Goal: Task Accomplishment & Management: Manage account settings

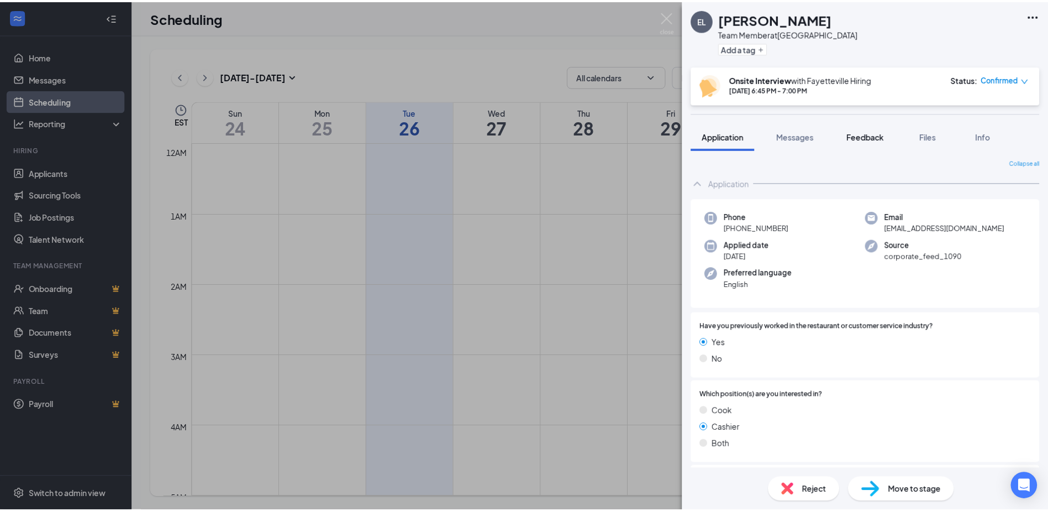
scroll to position [543, 0]
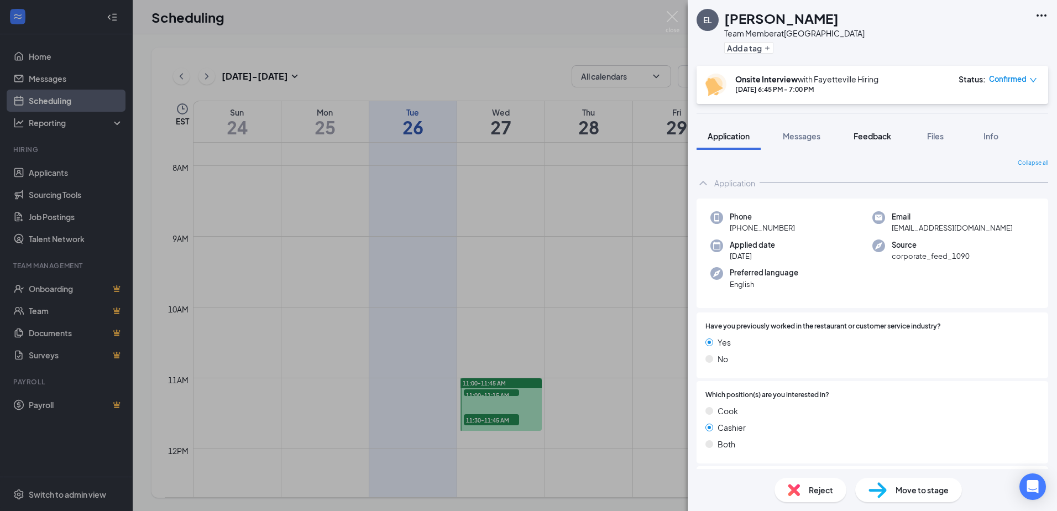
click at [861, 135] on span "Feedback" at bounding box center [872, 136] width 38 height 10
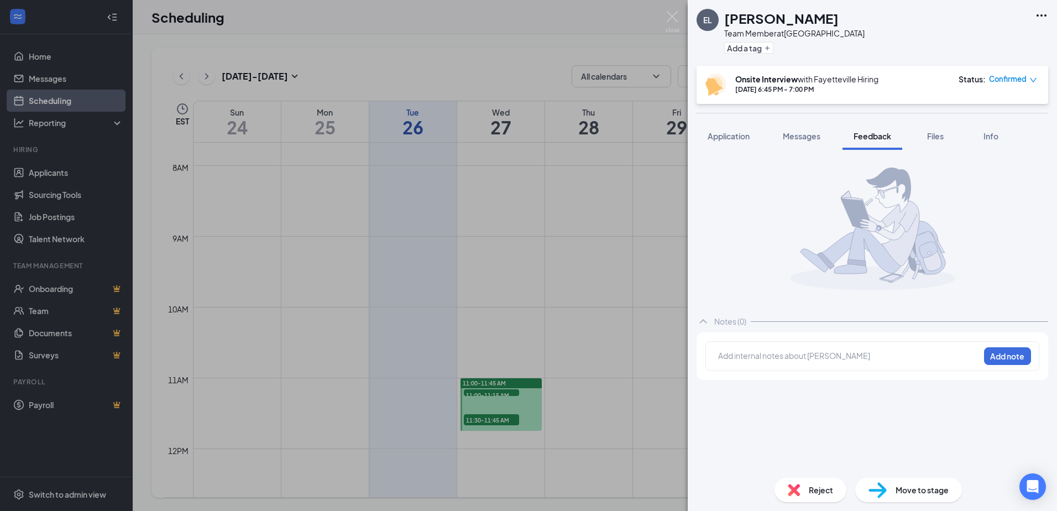
click at [817, 355] on div at bounding box center [848, 356] width 260 height 12
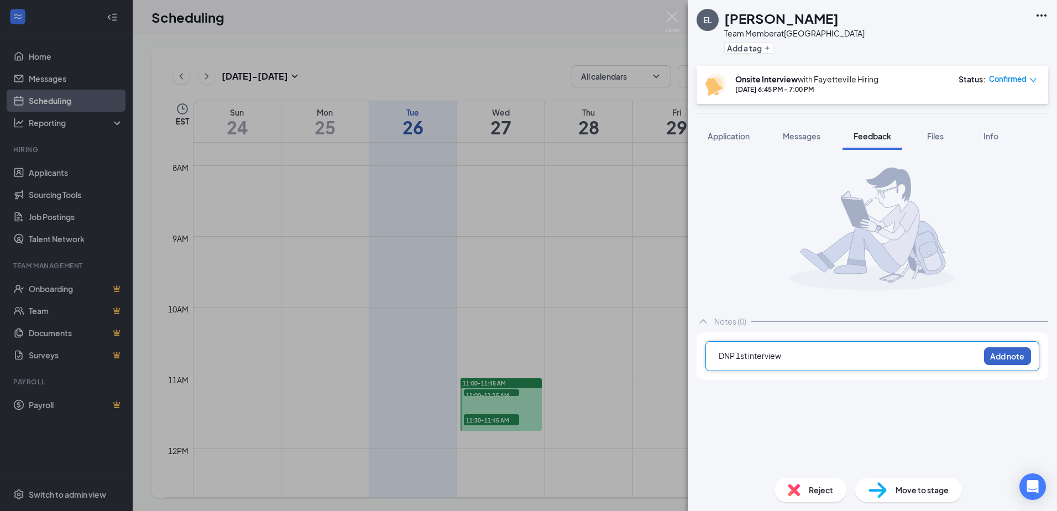
click at [1014, 354] on button "Add note" at bounding box center [1007, 356] width 47 height 18
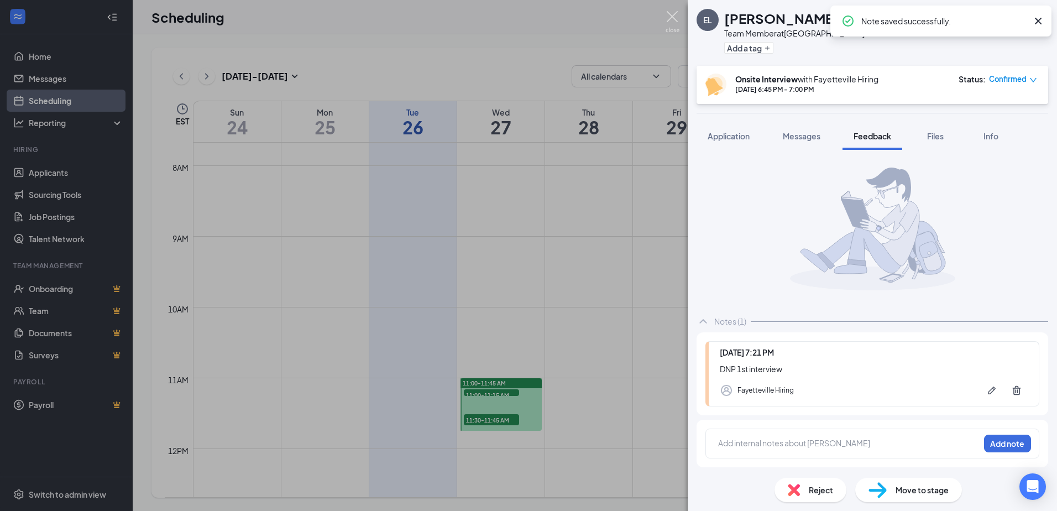
click at [674, 19] on img at bounding box center [672, 22] width 14 height 22
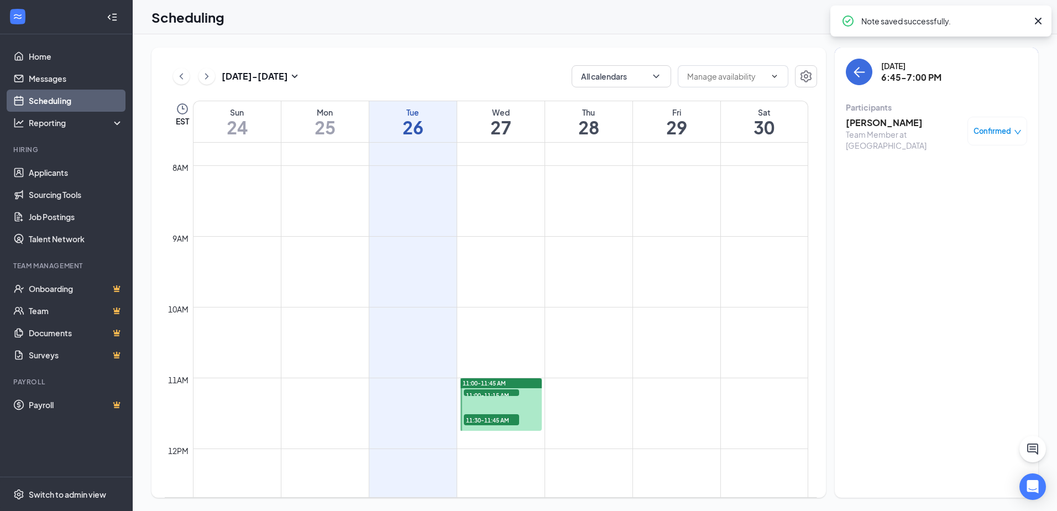
click at [1038, 22] on icon "Cross" at bounding box center [1037, 20] width 13 height 13
click at [863, 78] on icon "ArrowLeft" at bounding box center [858, 71] width 13 height 13
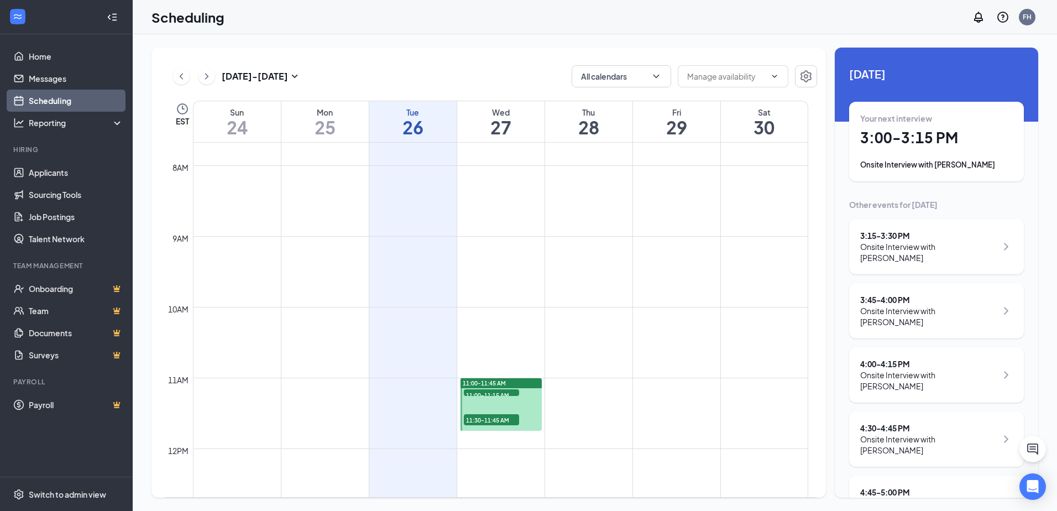
click at [89, 99] on link "Scheduling" at bounding box center [76, 101] width 94 height 22
click at [77, 174] on link "Applicants" at bounding box center [76, 172] width 94 height 22
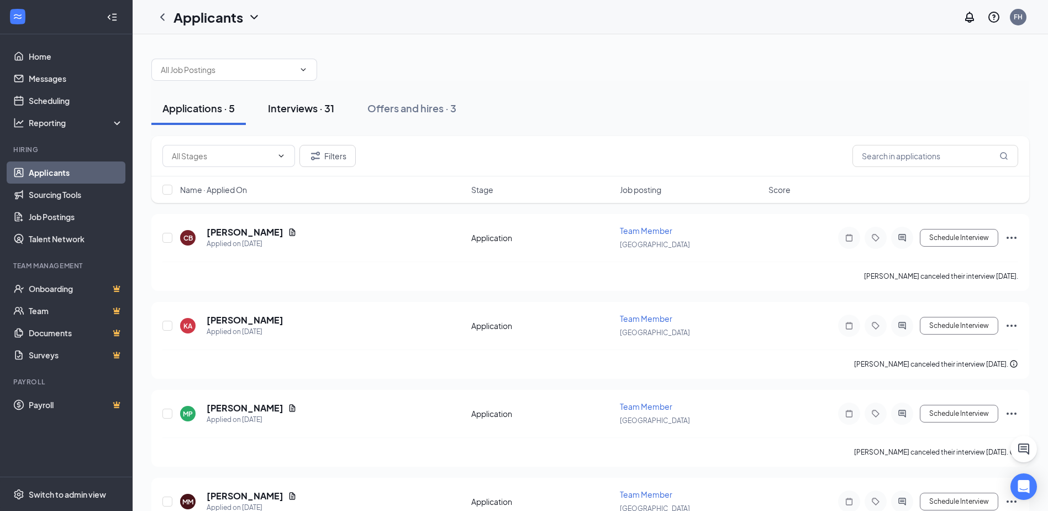
click at [324, 112] on div "Interviews · 31" at bounding box center [301, 108] width 66 height 14
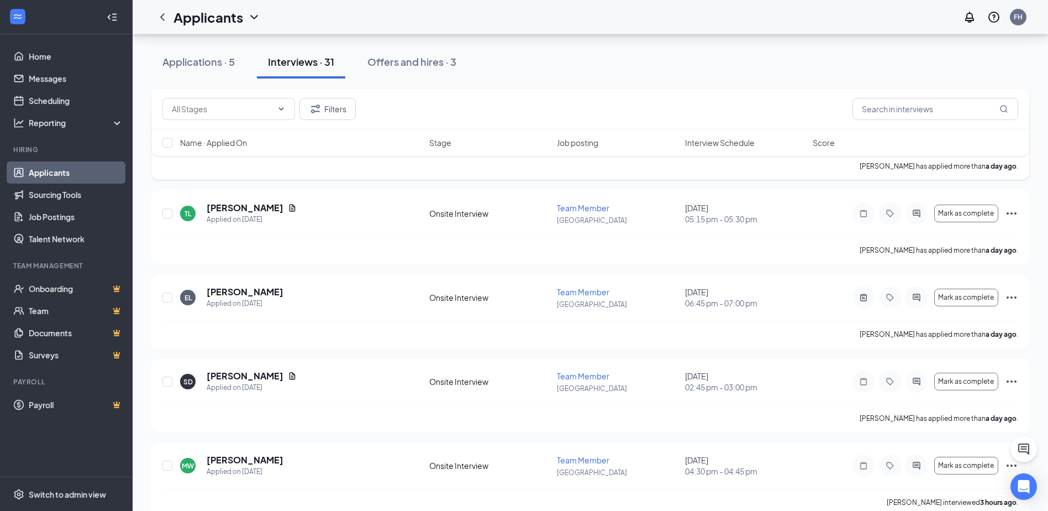
scroll to position [553, 0]
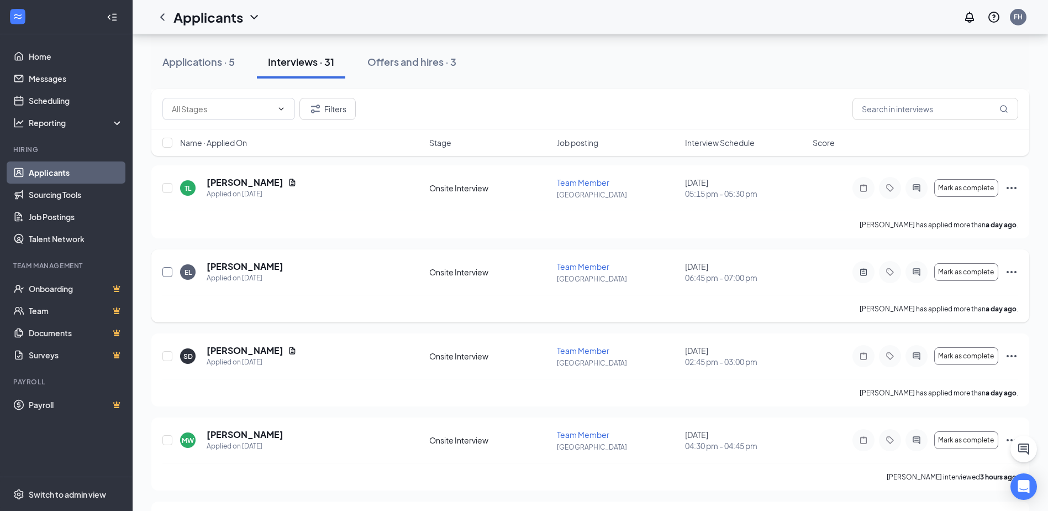
click at [169, 272] on input "checkbox" at bounding box center [167, 272] width 10 height 10
checkbox input "true"
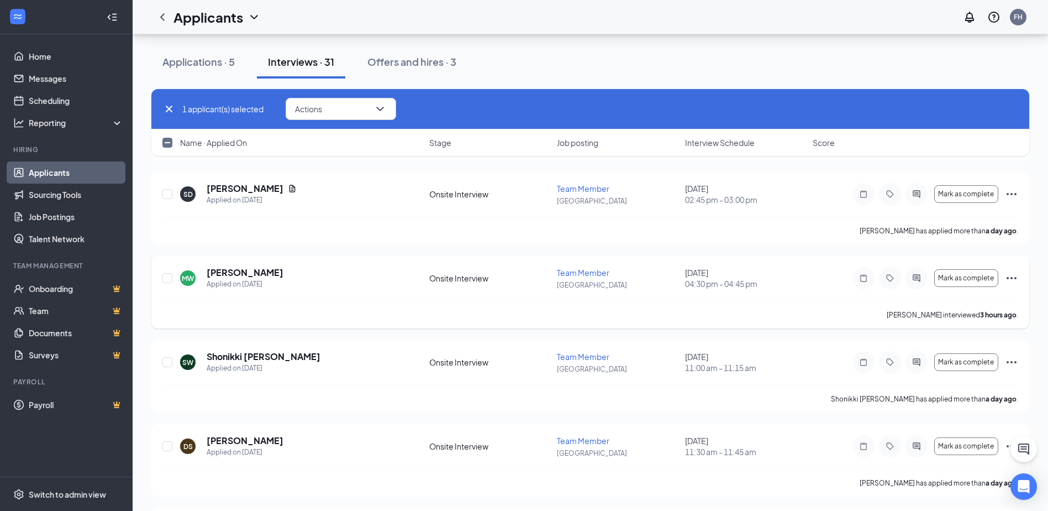
scroll to position [718, 0]
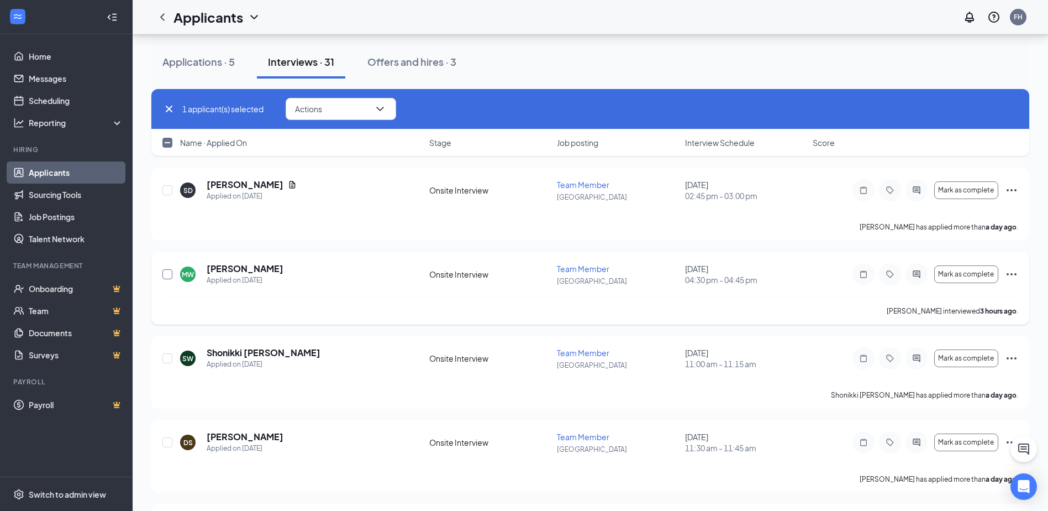
click at [167, 275] on input "checkbox" at bounding box center [167, 274] width 10 height 10
checkbox input "true"
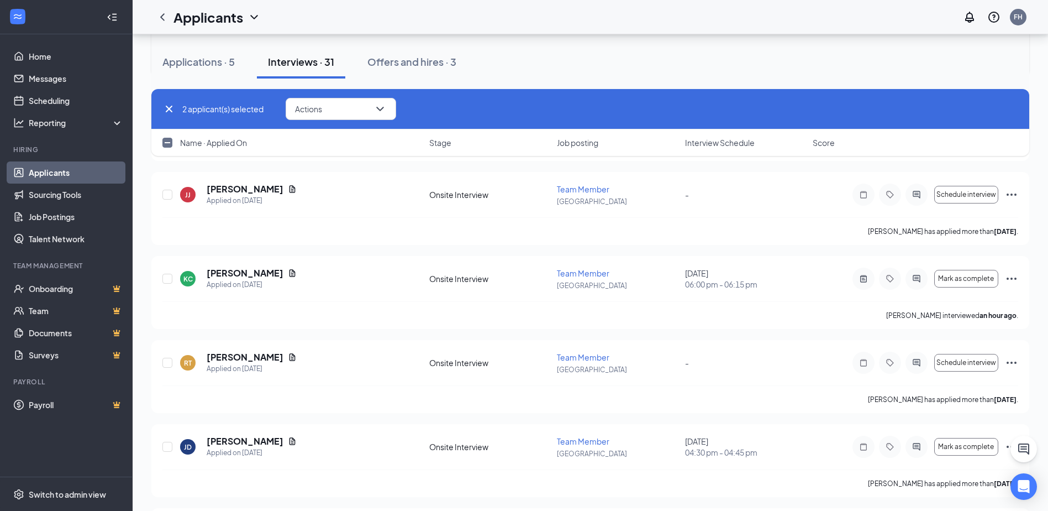
scroll to position [1160, 0]
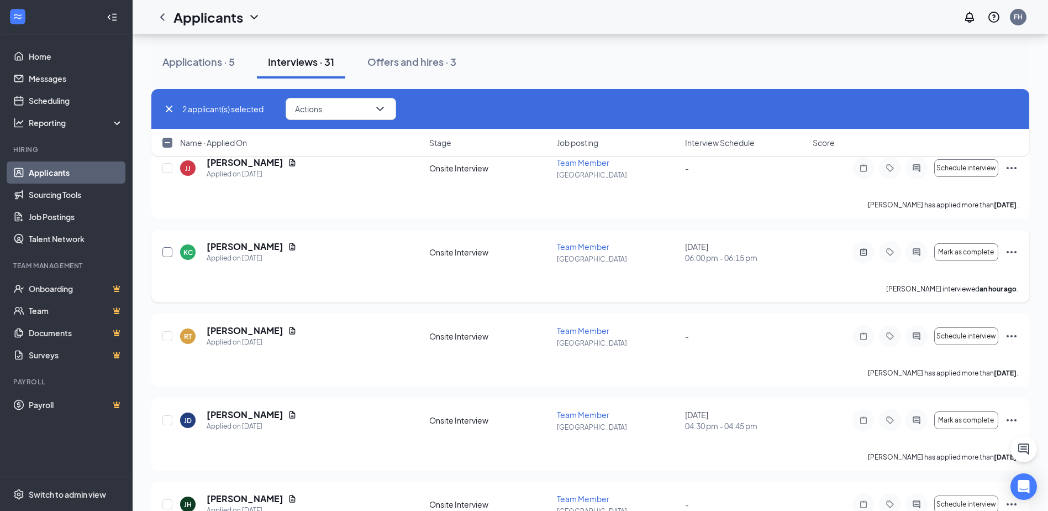
click at [167, 251] on input "checkbox" at bounding box center [167, 252] width 10 height 10
checkbox input "true"
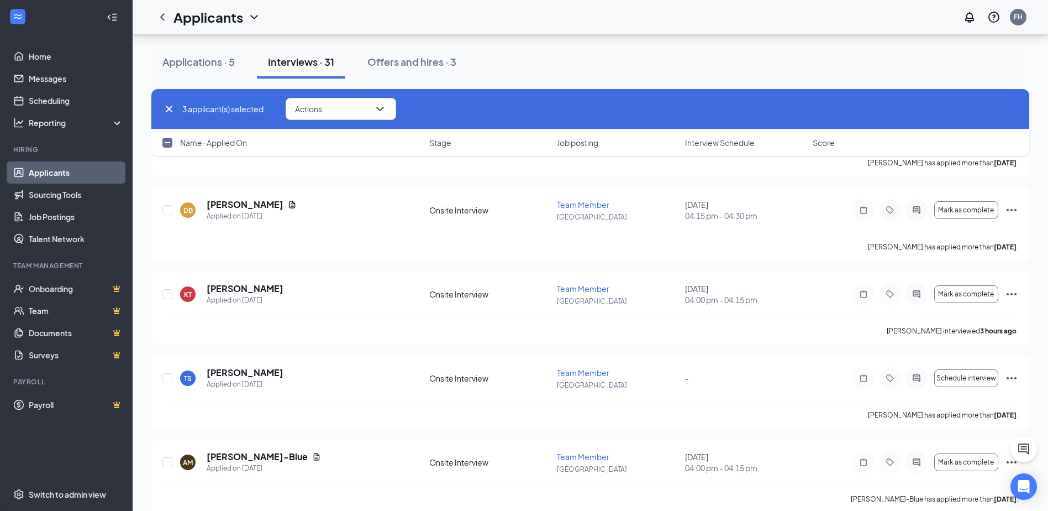
scroll to position [1547, 0]
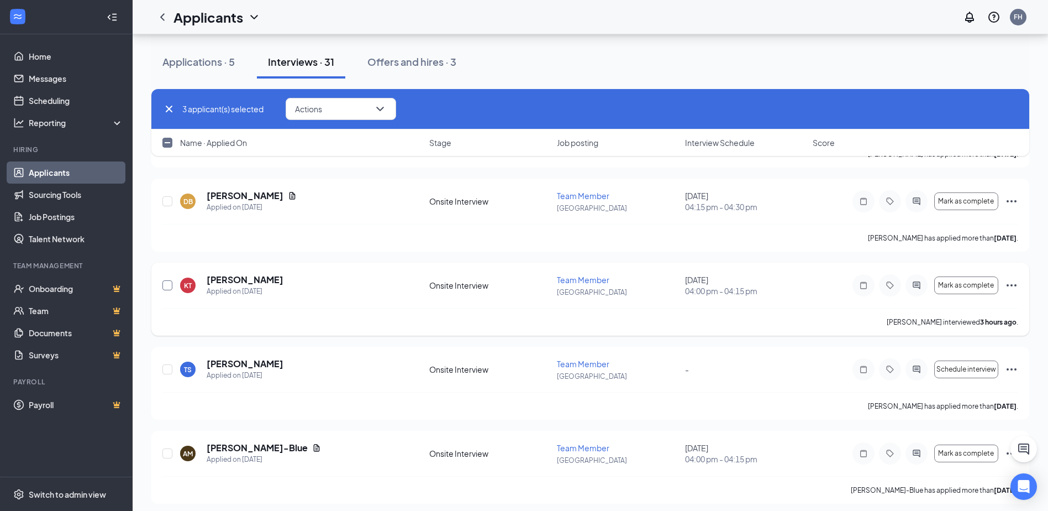
click at [167, 287] on input "checkbox" at bounding box center [167, 285] width 10 height 10
checkbox input "true"
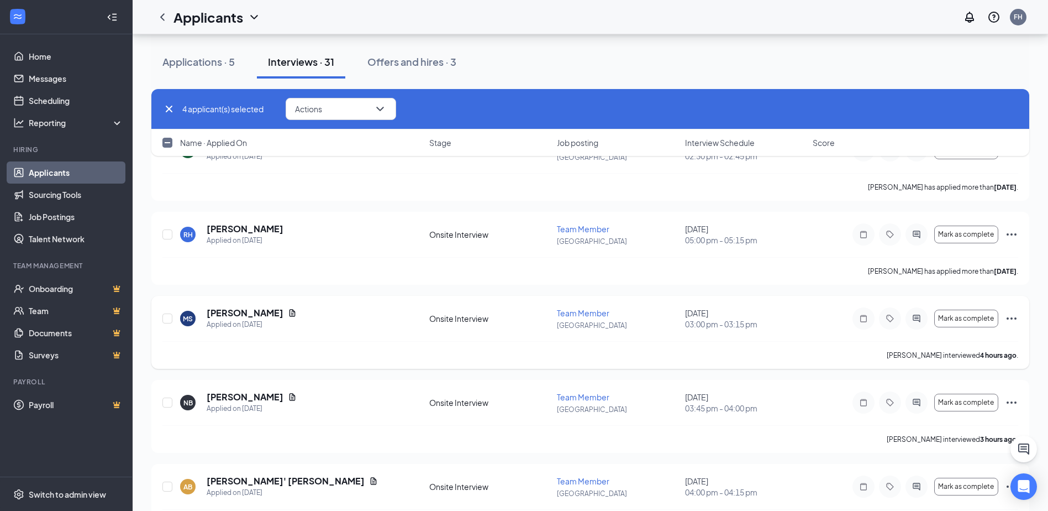
scroll to position [1989, 0]
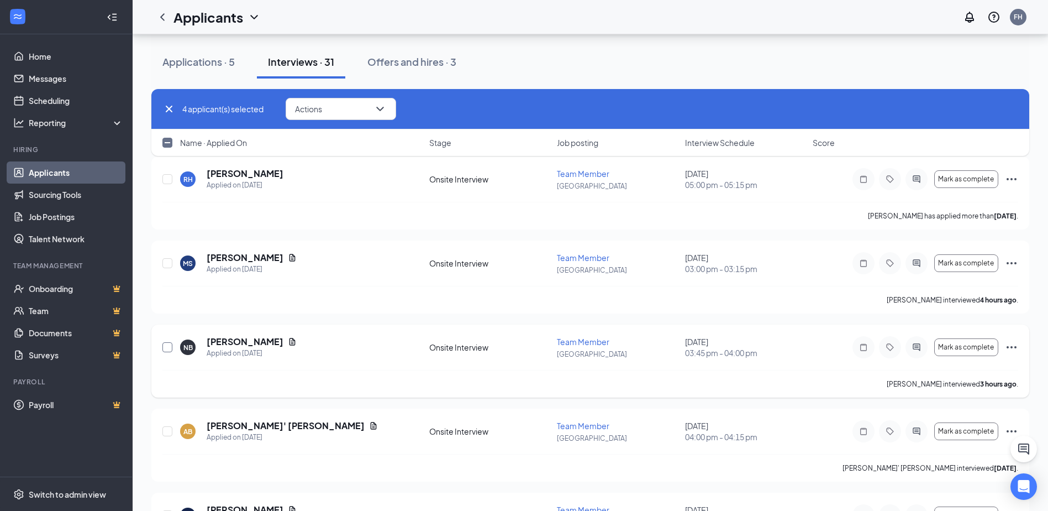
click at [168, 347] on input "checkbox" at bounding box center [167, 347] width 10 height 10
checkbox input "true"
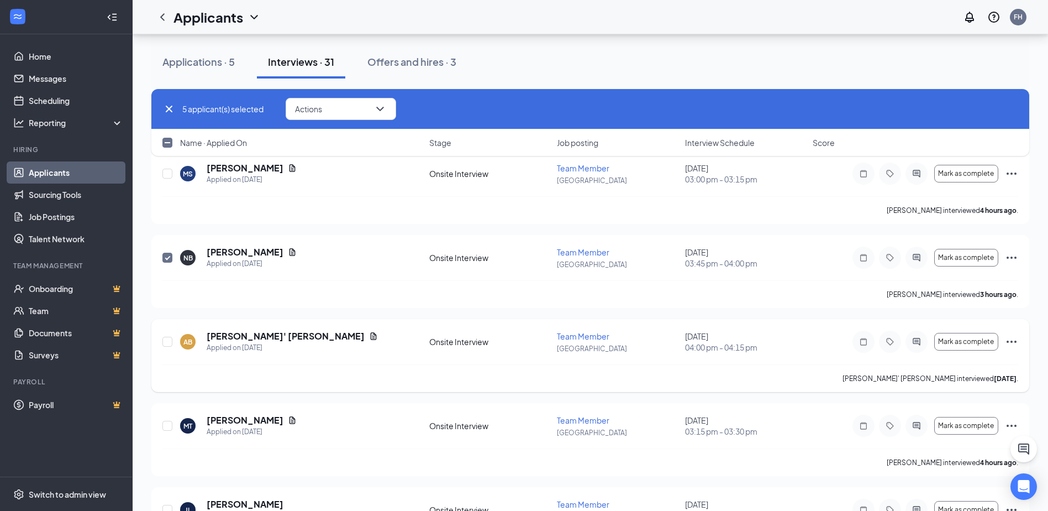
scroll to position [2100, 0]
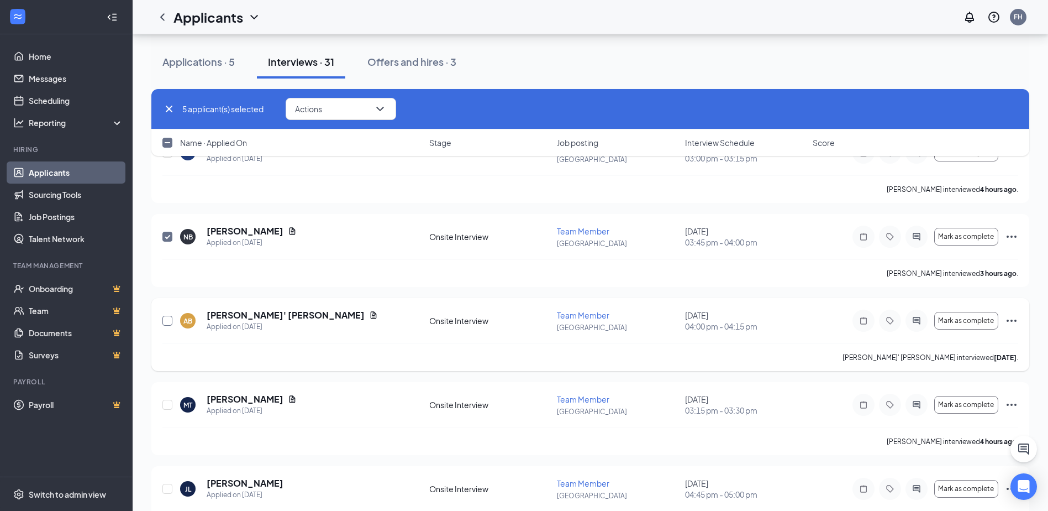
click at [168, 321] on input "checkbox" at bounding box center [167, 321] width 10 height 10
checkbox input "true"
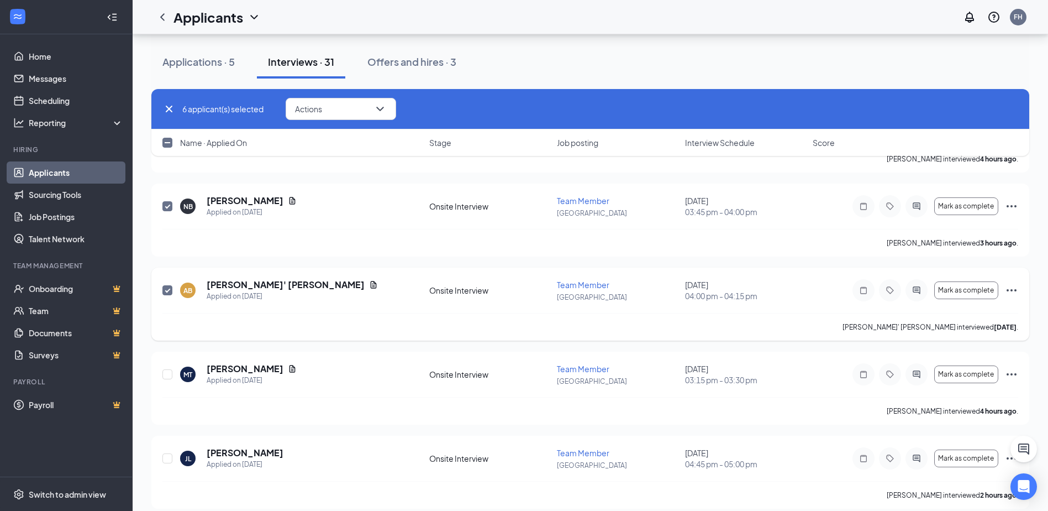
scroll to position [2155, 0]
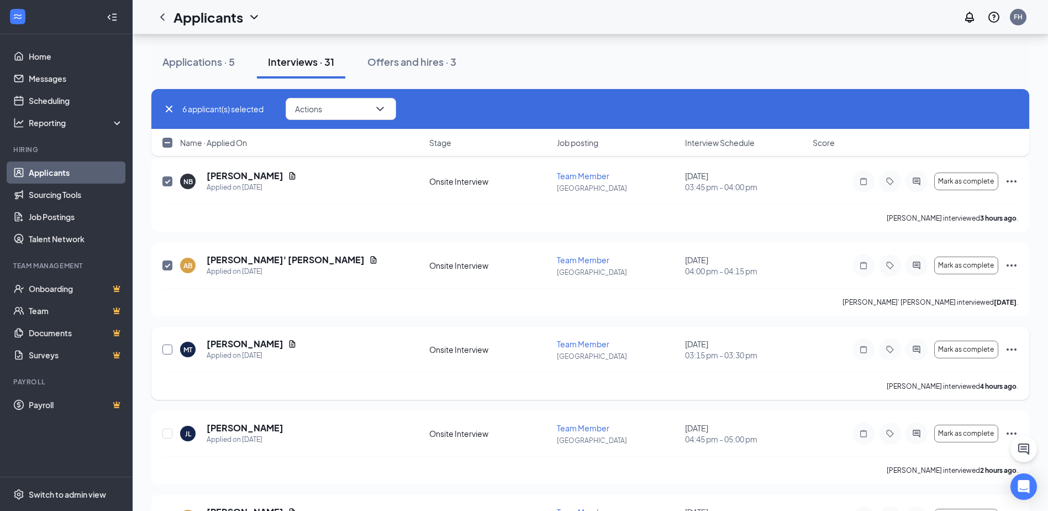
click at [166, 351] on input "checkbox" at bounding box center [167, 349] width 10 height 10
checkbox input "true"
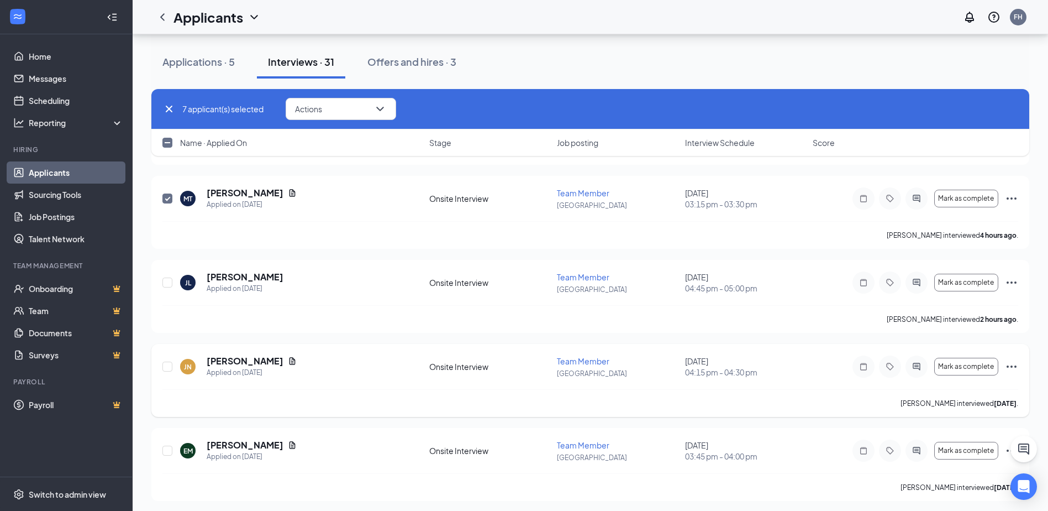
scroll to position [2309, 0]
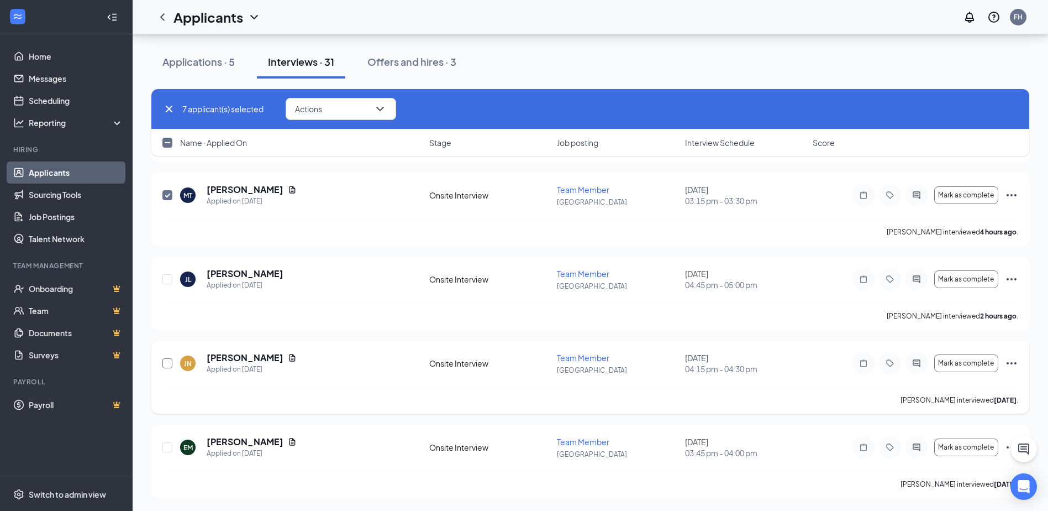
click at [166, 361] on input "checkbox" at bounding box center [167, 363] width 10 height 10
checkbox input "true"
click at [349, 117] on button "Actions" at bounding box center [341, 109] width 111 height 22
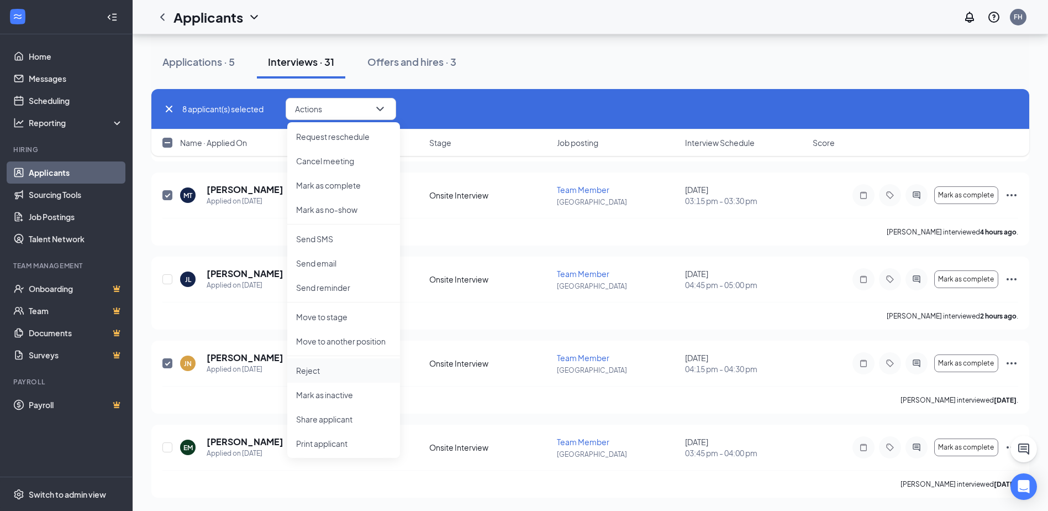
click at [344, 371] on p "Reject" at bounding box center [343, 370] width 95 height 11
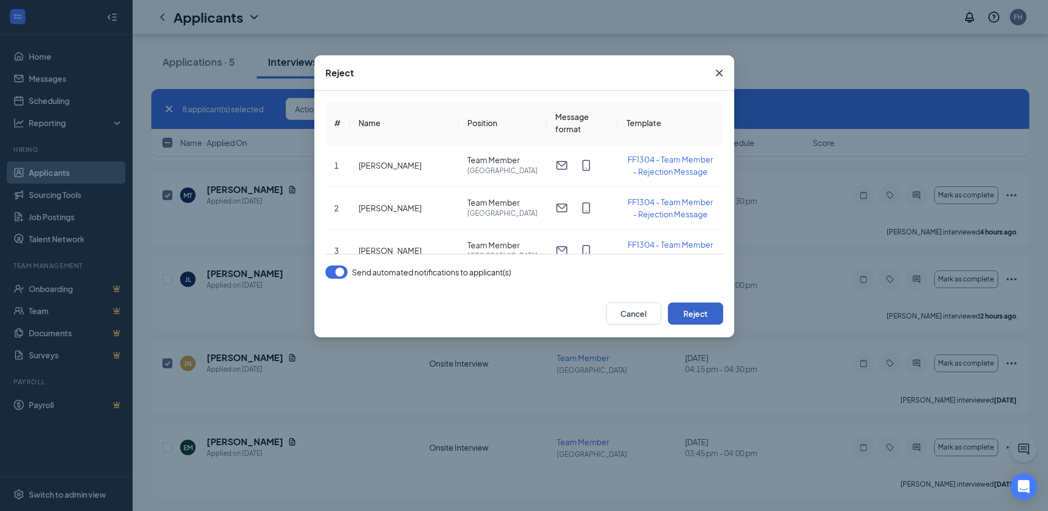
click at [694, 311] on button "Reject" at bounding box center [695, 313] width 55 height 22
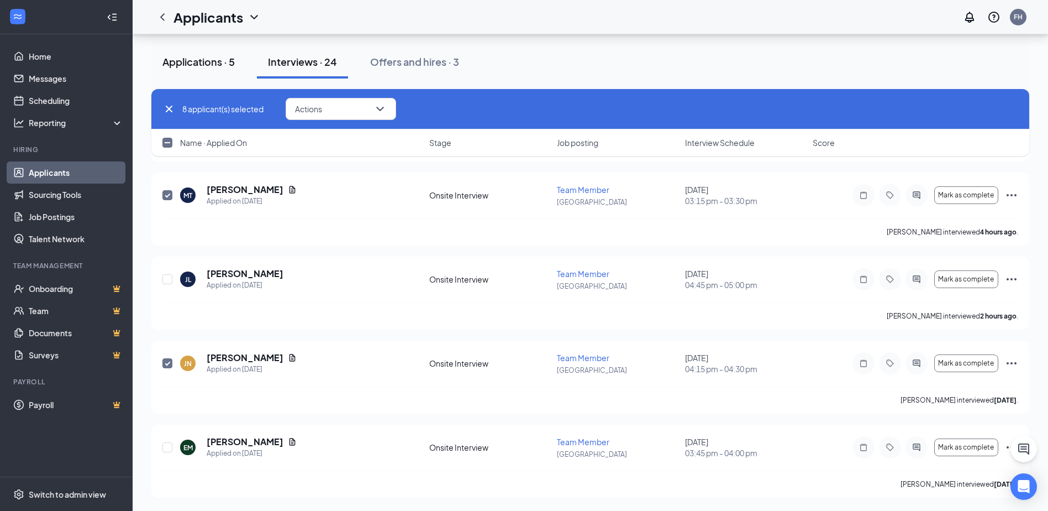
click at [196, 64] on div "Applications · 5" at bounding box center [198, 62] width 72 height 14
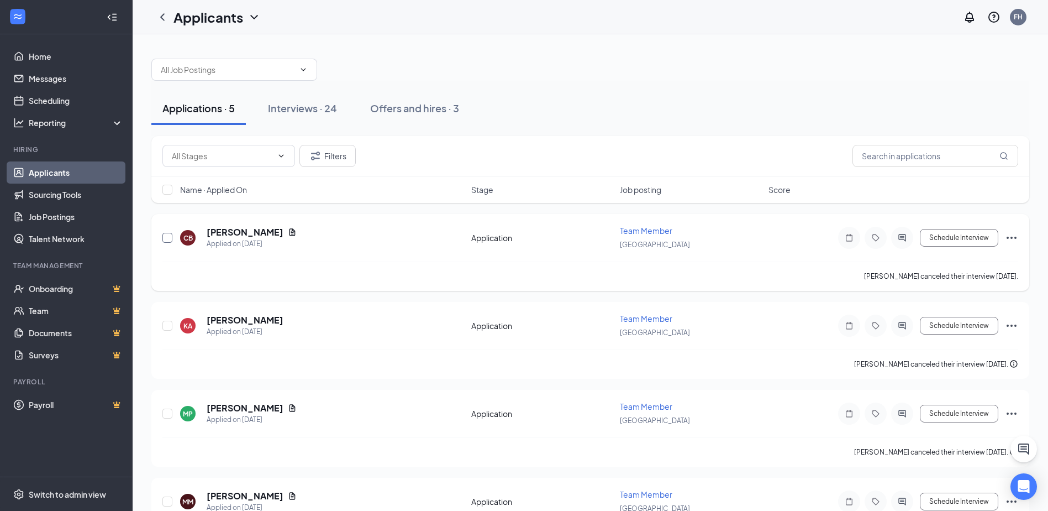
click at [169, 238] on input "checkbox" at bounding box center [167, 238] width 10 height 10
checkbox input "true"
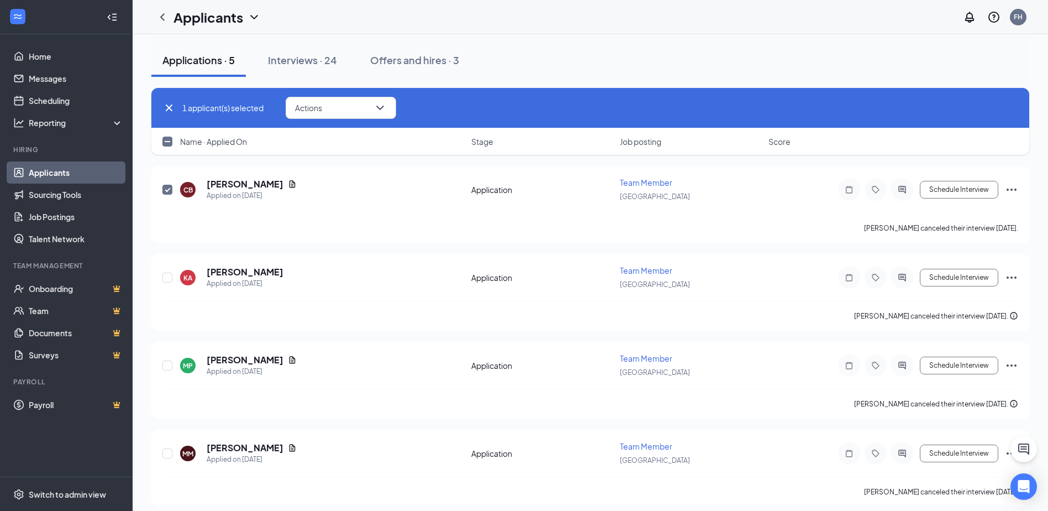
scroll to position [111, 0]
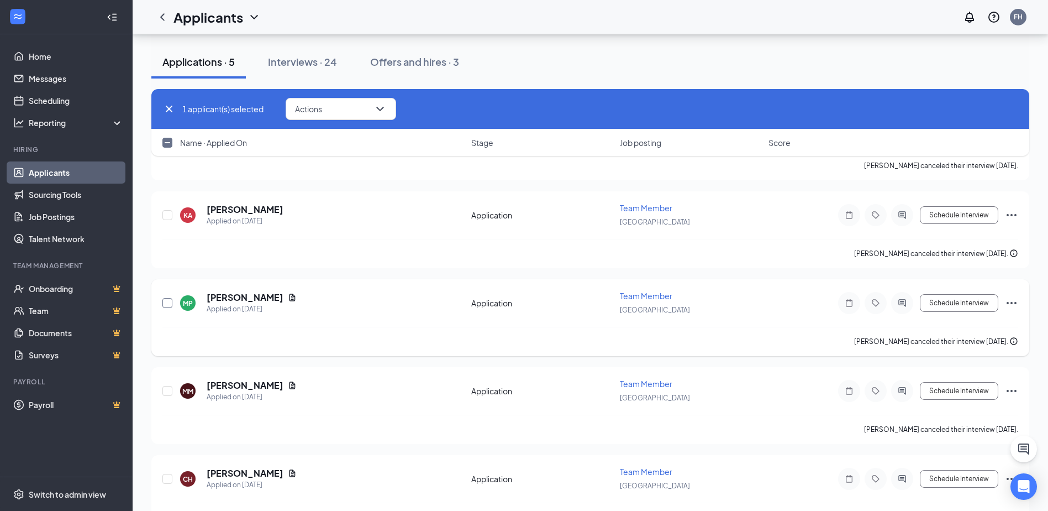
click at [165, 304] on input "checkbox" at bounding box center [167, 303] width 10 height 10
checkbox input "true"
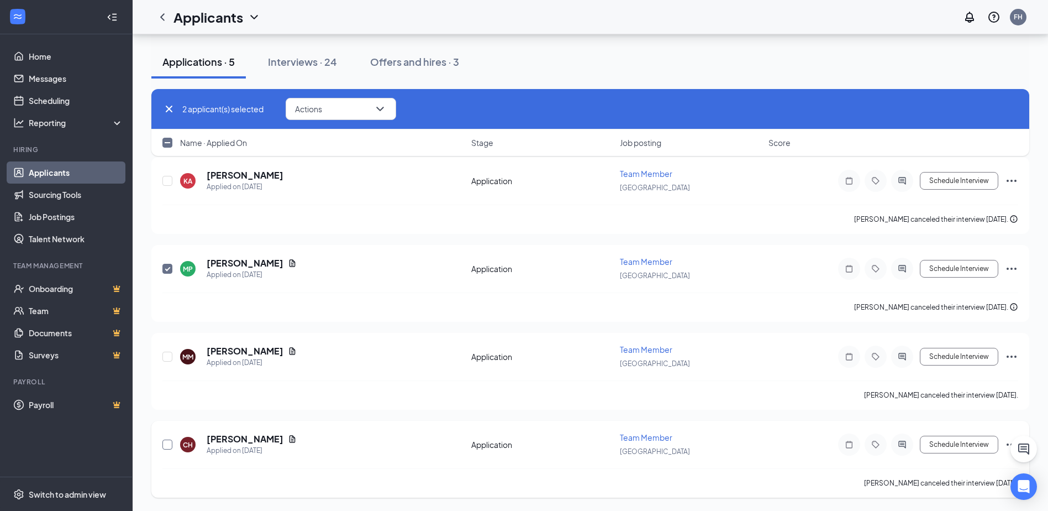
click at [167, 443] on input "checkbox" at bounding box center [167, 444] width 10 height 10
checkbox input "true"
click at [340, 117] on button "Actions" at bounding box center [341, 109] width 111 height 22
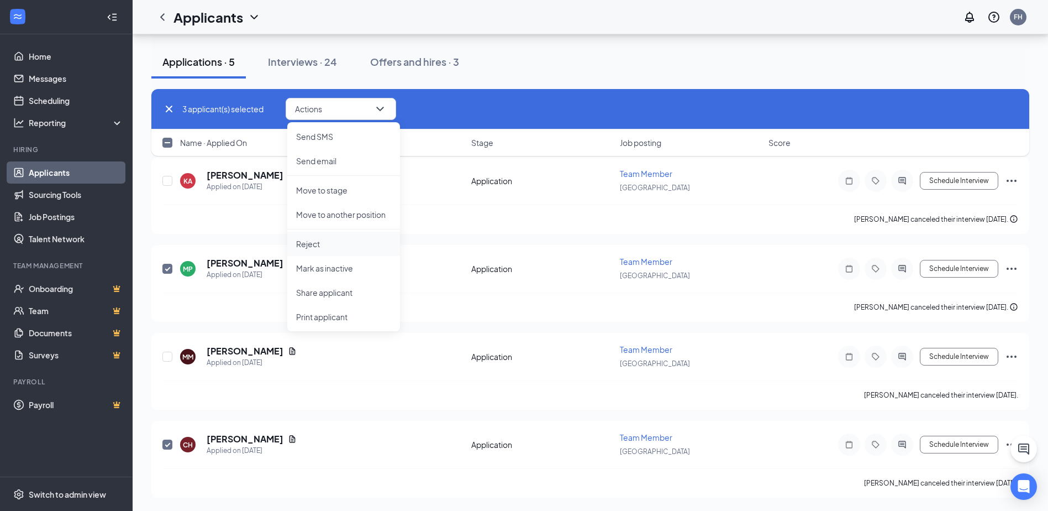
click at [338, 243] on p "Reject" at bounding box center [343, 243] width 95 height 11
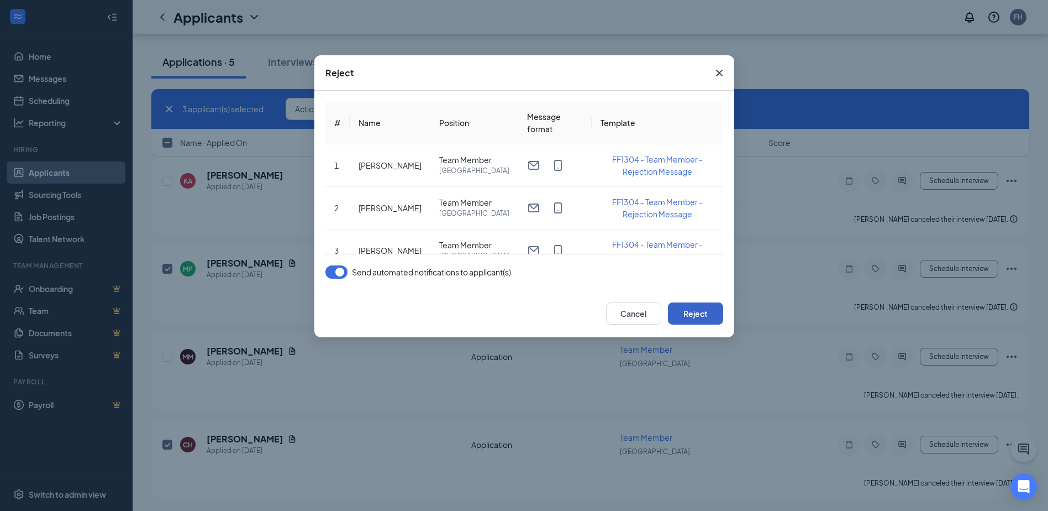
click at [691, 319] on button "Reject" at bounding box center [695, 313] width 55 height 22
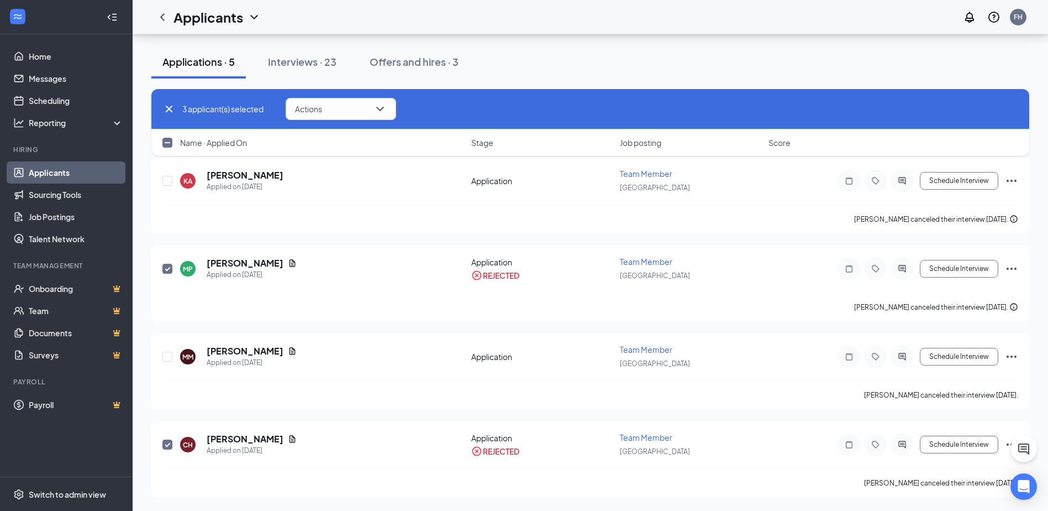
checkbox input "false"
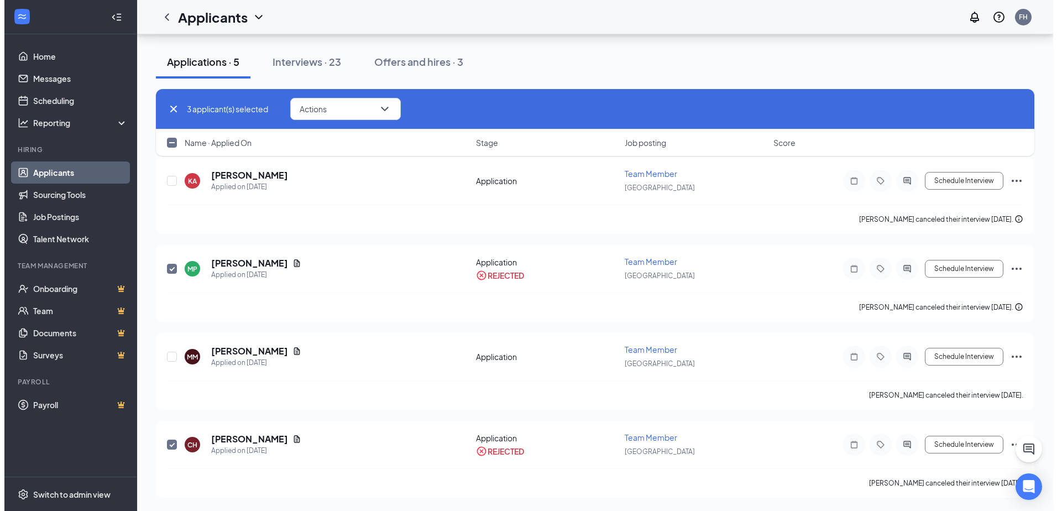
scroll to position [0, 0]
